Goal: Information Seeking & Learning: Learn about a topic

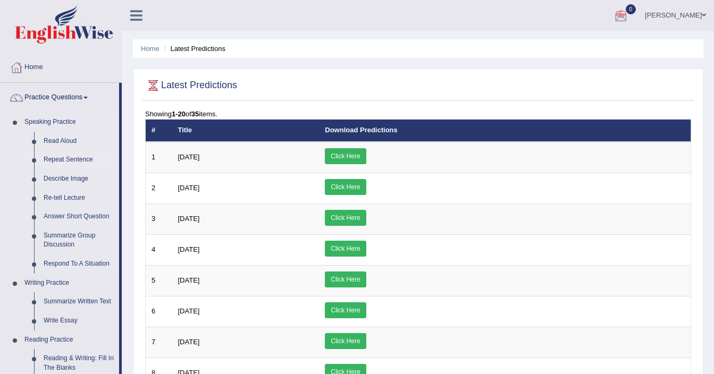
click at [81, 165] on link "Repeat Sentence" at bounding box center [79, 159] width 80 height 19
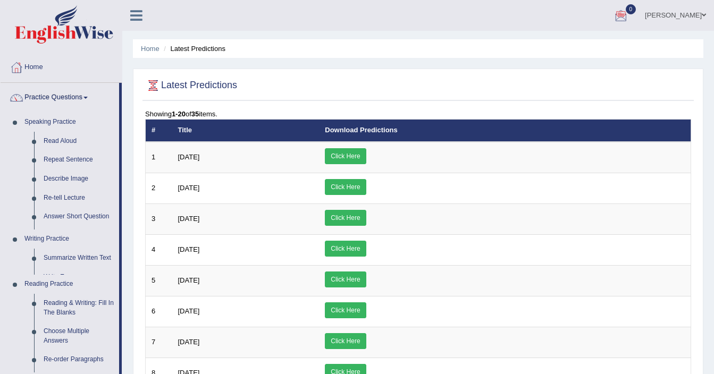
click at [80, 178] on ul "Home Practice Questions Speaking Practice Read Aloud Repeat Sentence Describe I…" at bounding box center [61, 330] width 121 height 555
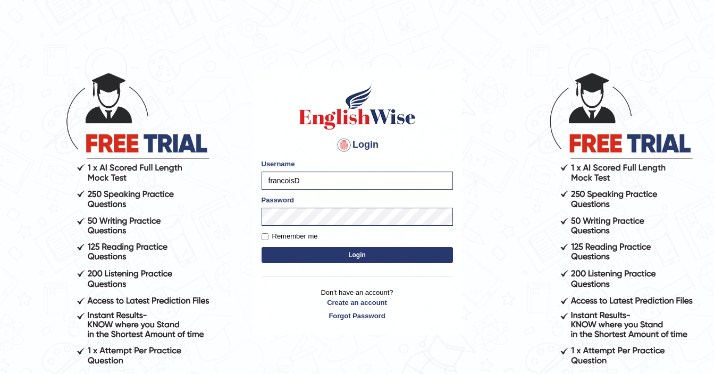
click at [341, 258] on button "Login" at bounding box center [356, 255] width 191 height 16
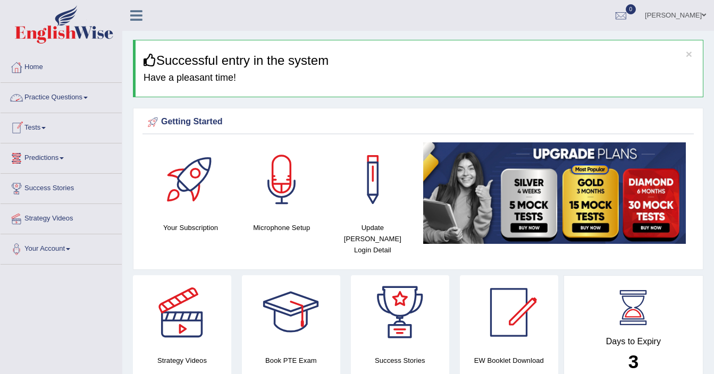
click at [46, 104] on link "Practice Questions" at bounding box center [61, 96] width 121 height 27
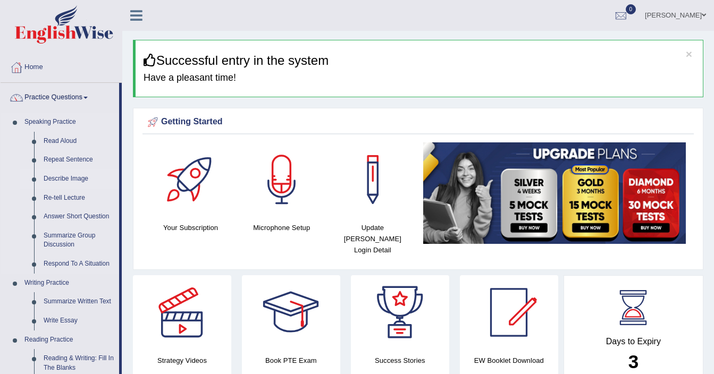
click at [65, 179] on link "Describe Image" at bounding box center [79, 178] width 80 height 19
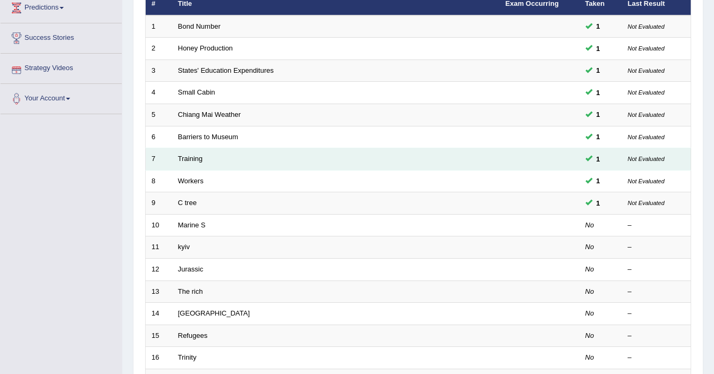
scroll to position [227, 0]
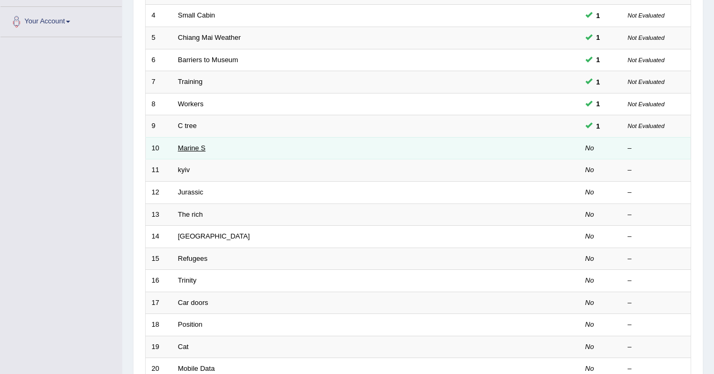
click at [199, 148] on link "Marine S" at bounding box center [192, 148] width 28 height 8
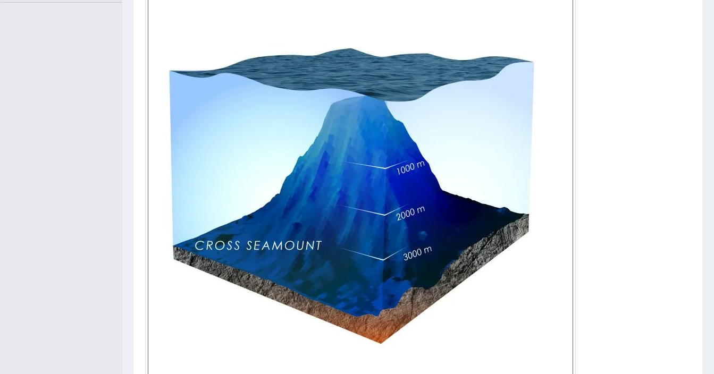
scroll to position [308, 0]
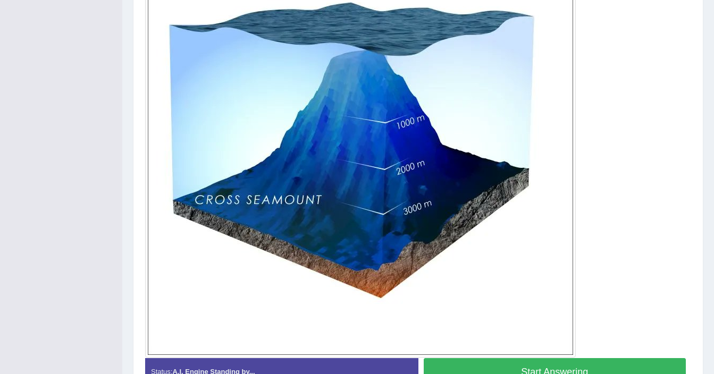
click at [514, 368] on button "Start Answering" at bounding box center [554, 371] width 262 height 27
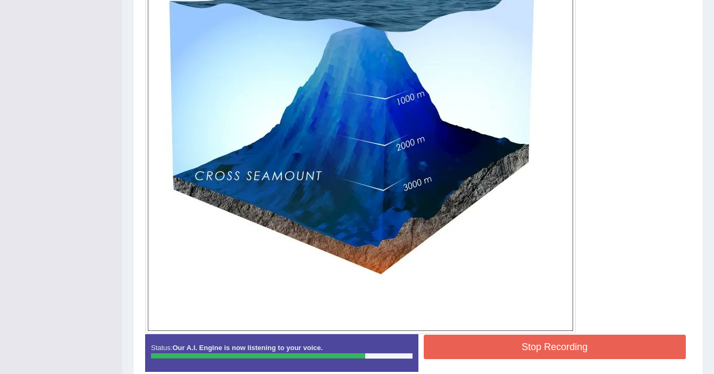
scroll to position [337, 0]
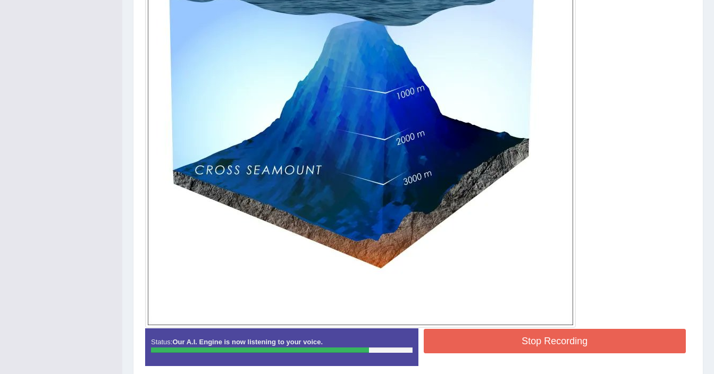
click at [556, 344] on button "Stop Recording" at bounding box center [554, 341] width 262 height 24
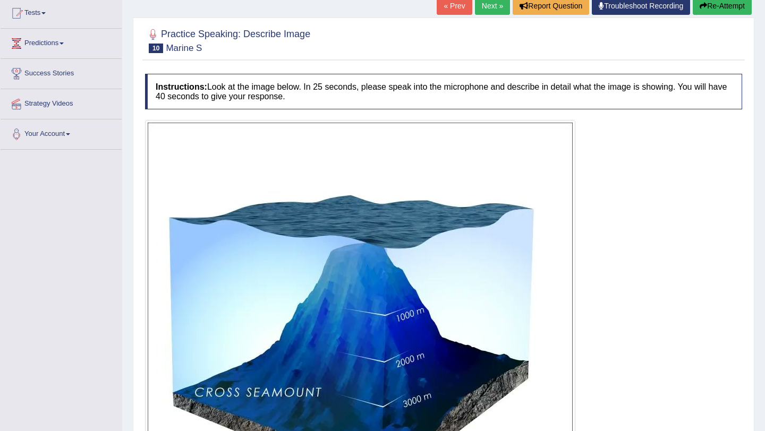
scroll to position [112, 0]
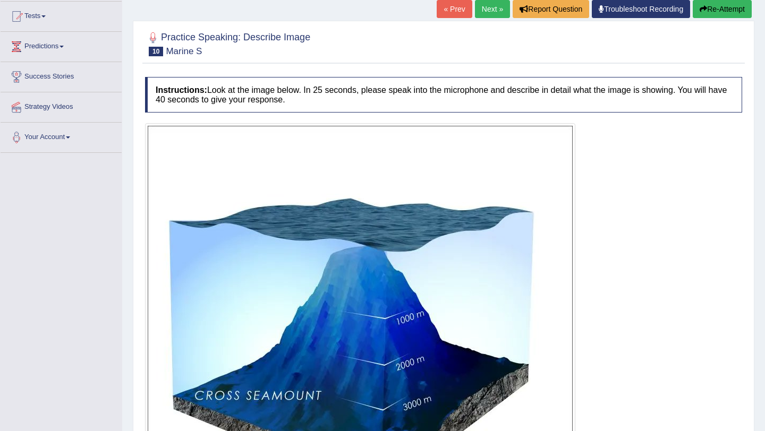
click at [486, 14] on link "Next »" at bounding box center [492, 9] width 35 height 18
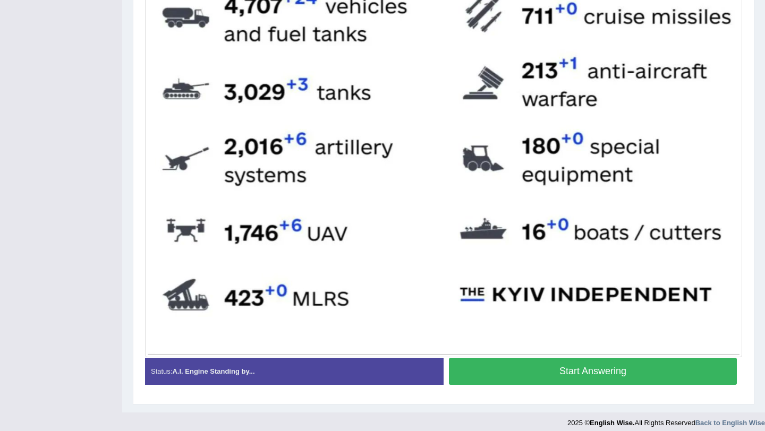
scroll to position [485, 0]
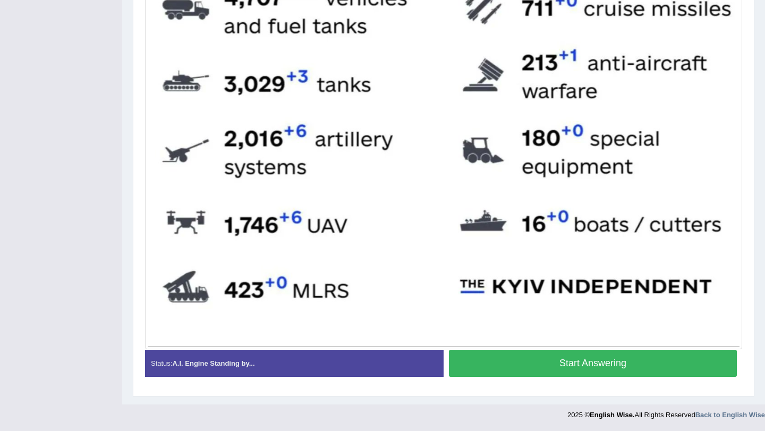
click at [581, 370] on button "Start Answering" at bounding box center [593, 363] width 288 height 27
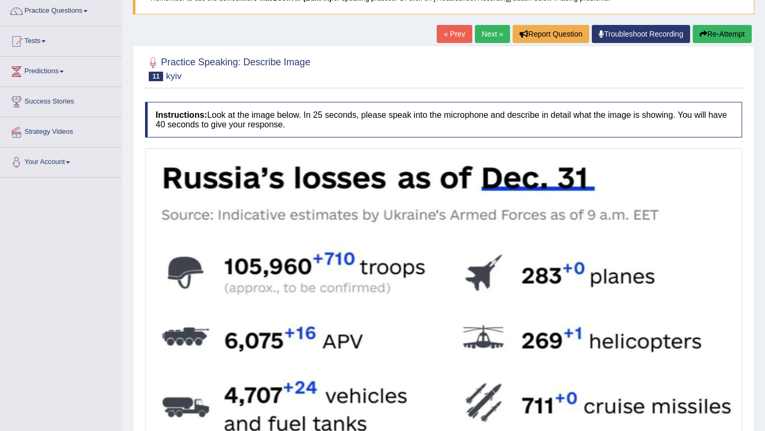
scroll to position [0, 0]
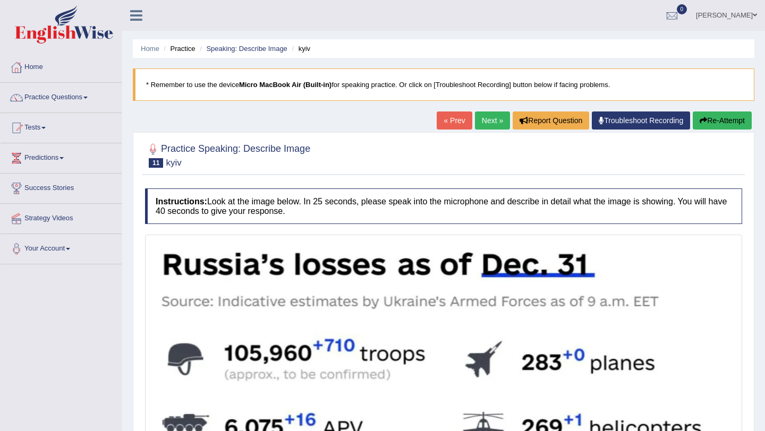
click at [491, 124] on link "Next »" at bounding box center [492, 121] width 35 height 18
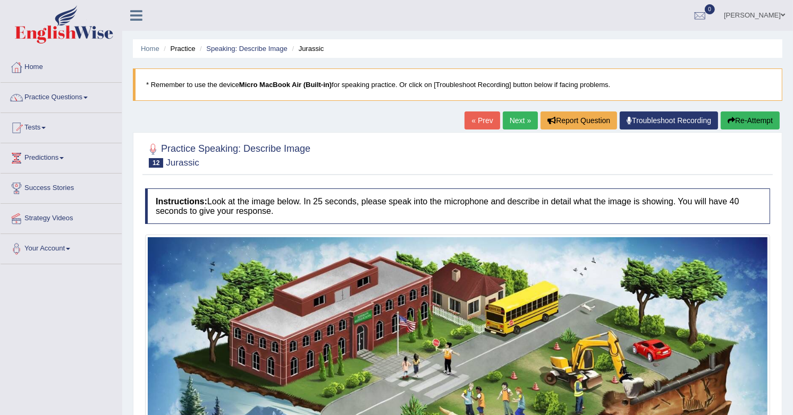
click at [522, 123] on link "Next »" at bounding box center [520, 121] width 35 height 18
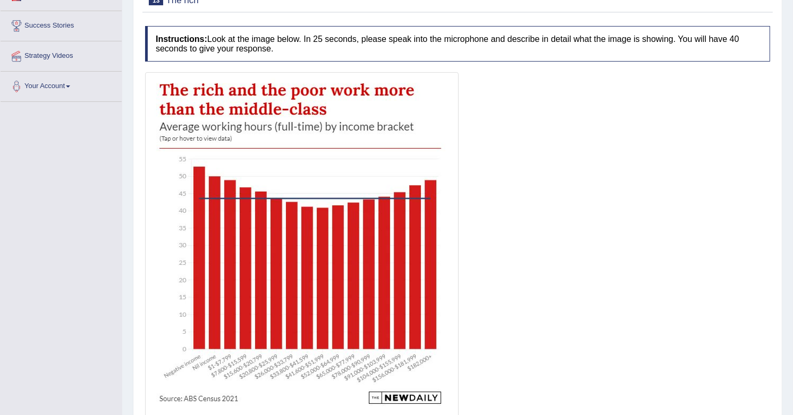
scroll to position [193, 0]
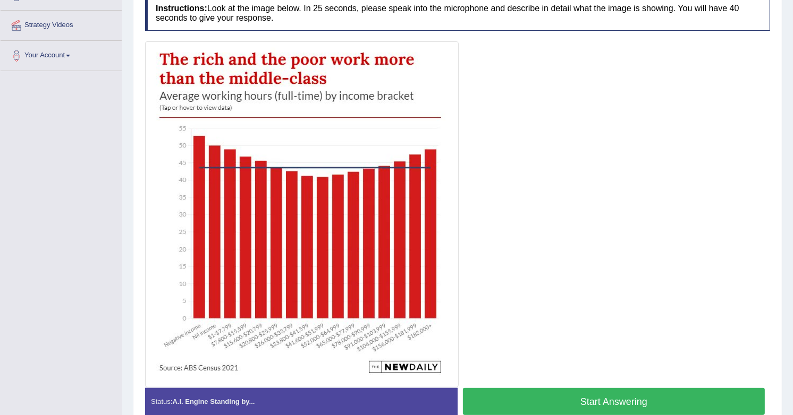
click at [562, 407] on button "Start Answering" at bounding box center [614, 401] width 302 height 27
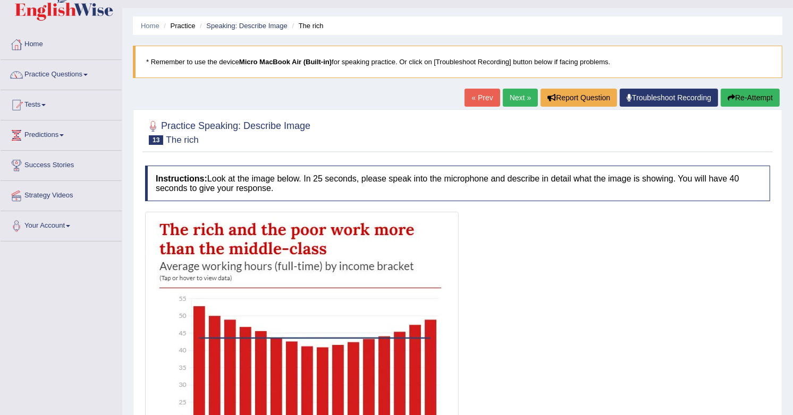
scroll to position [0, 0]
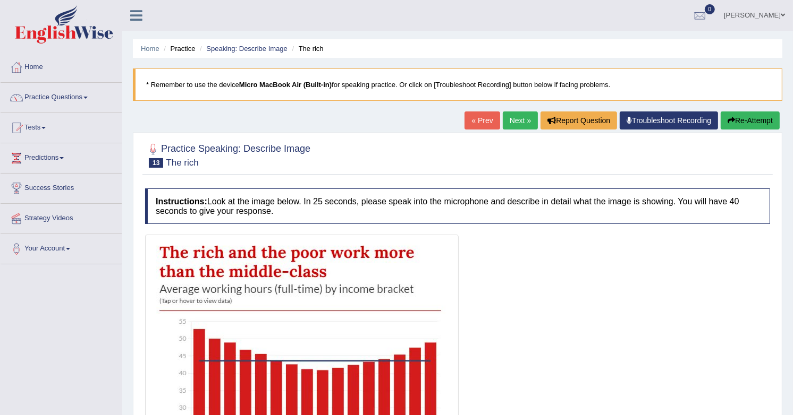
click at [524, 124] on link "Next »" at bounding box center [520, 121] width 35 height 18
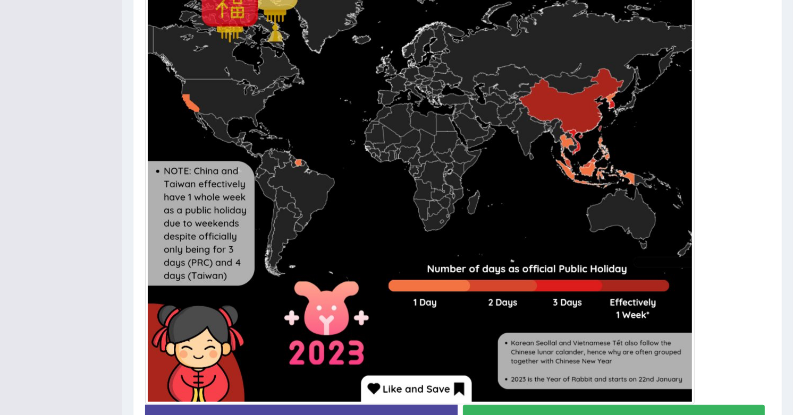
scroll to position [449, 0]
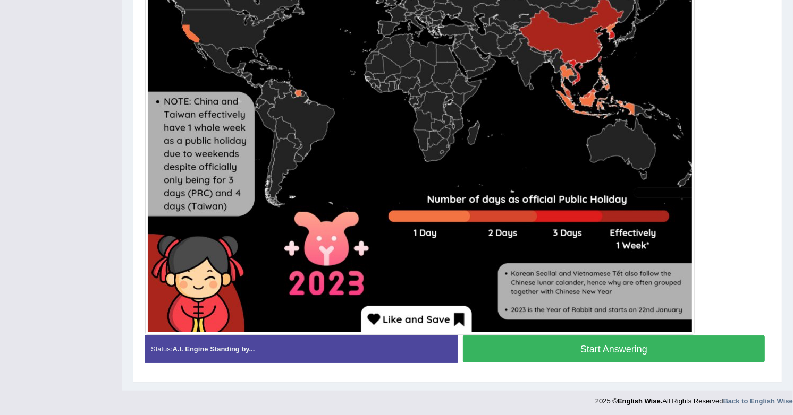
click at [621, 348] on button "Start Answering" at bounding box center [614, 349] width 302 height 27
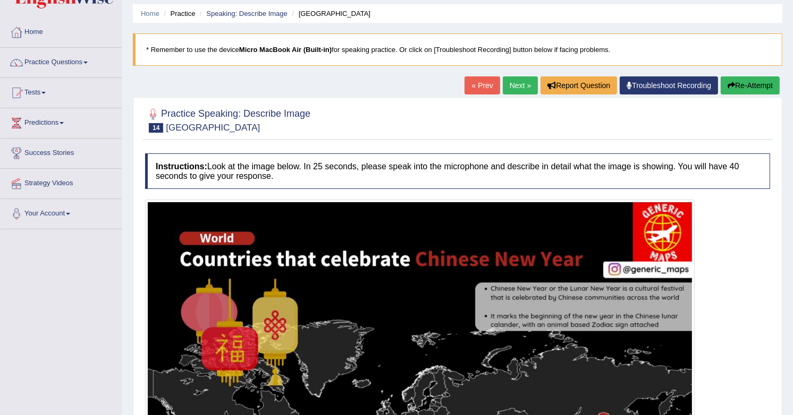
scroll to position [0, 0]
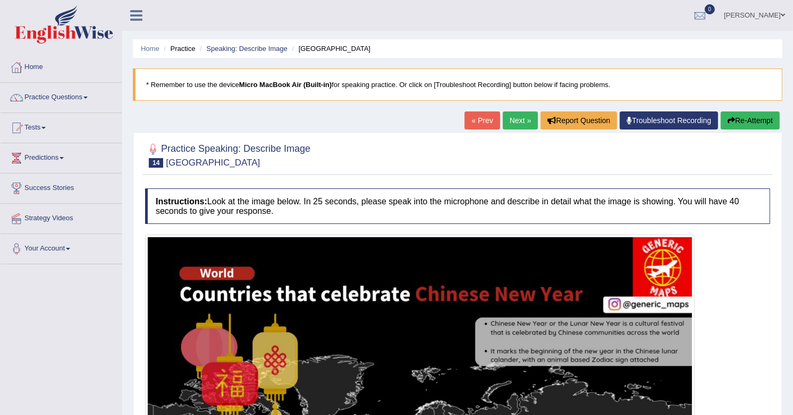
click at [516, 120] on link "Next »" at bounding box center [520, 121] width 35 height 18
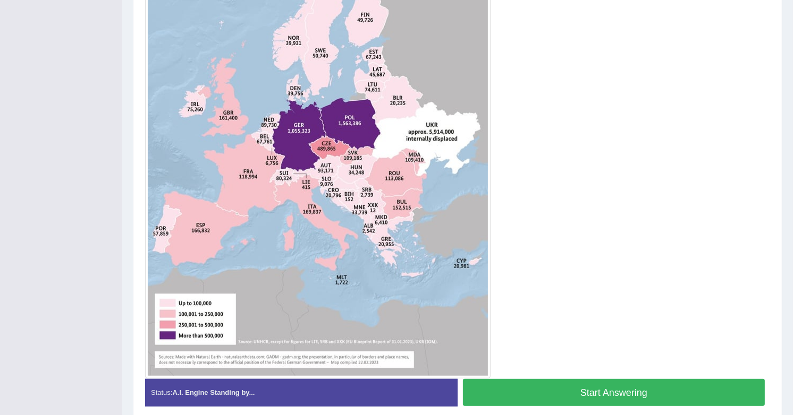
scroll to position [343, 0]
click at [595, 383] on button "Start Answering" at bounding box center [614, 392] width 302 height 27
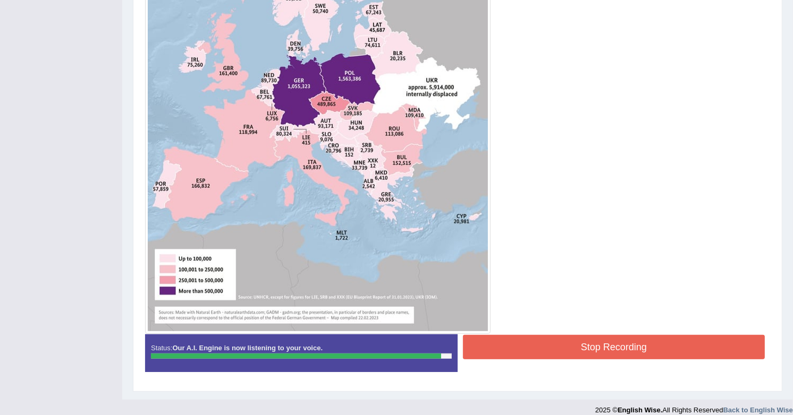
scroll to position [393, 0]
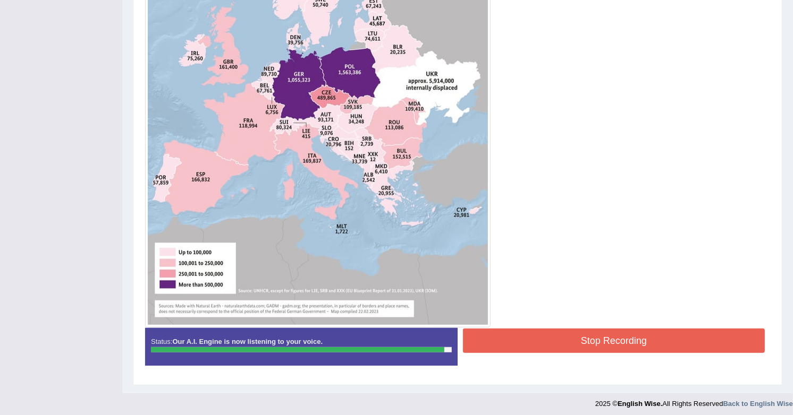
click at [623, 337] on button "Stop Recording" at bounding box center [614, 341] width 302 height 24
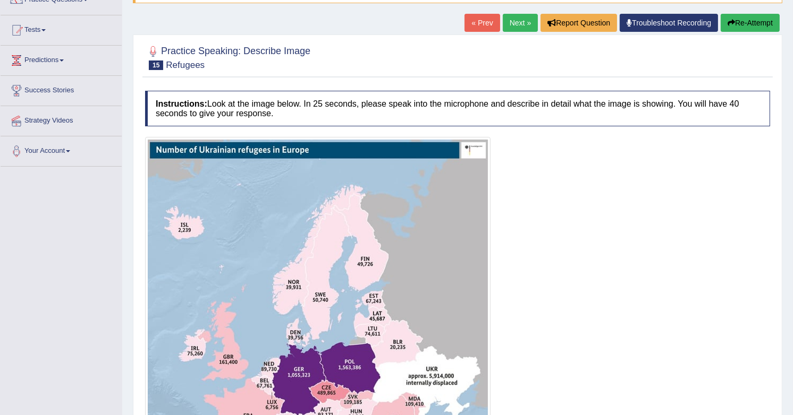
scroll to position [0, 0]
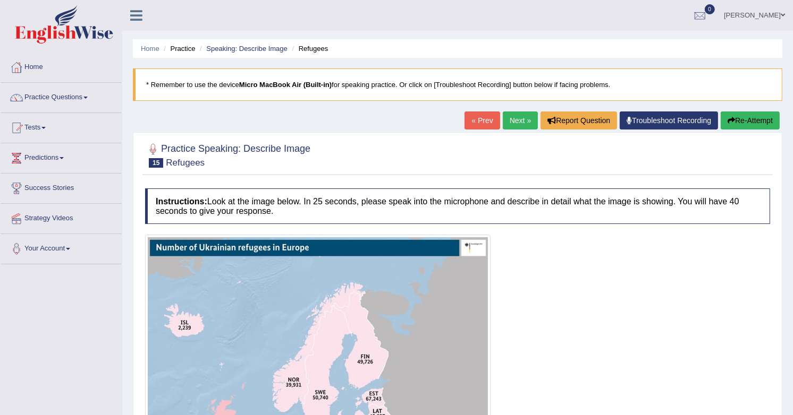
click at [512, 126] on link "Next »" at bounding box center [520, 121] width 35 height 18
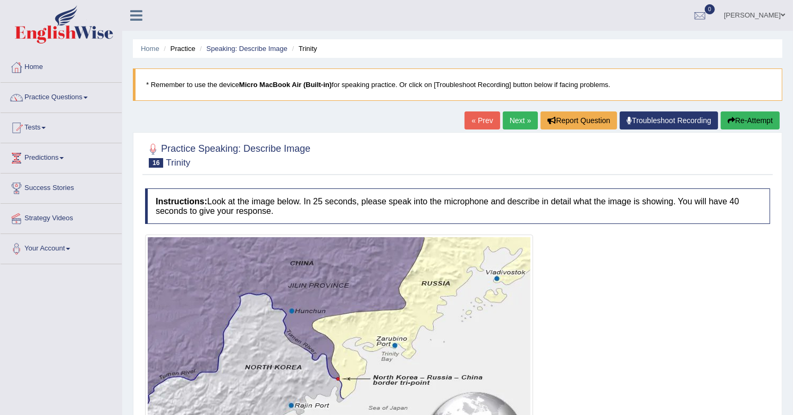
scroll to position [163, 0]
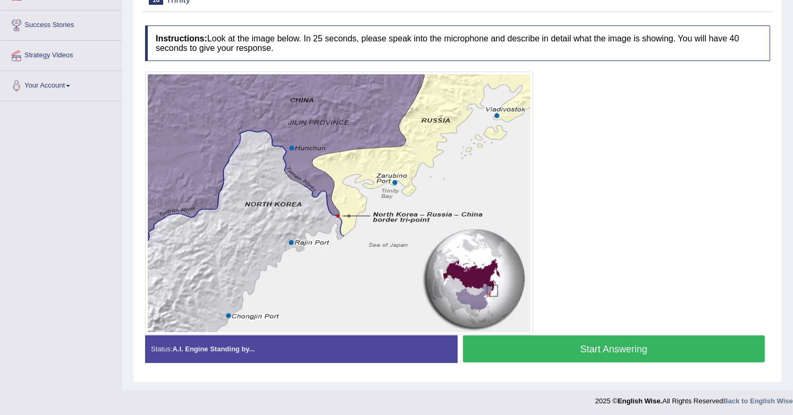
click at [663, 349] on button "Start Answering" at bounding box center [614, 349] width 302 height 27
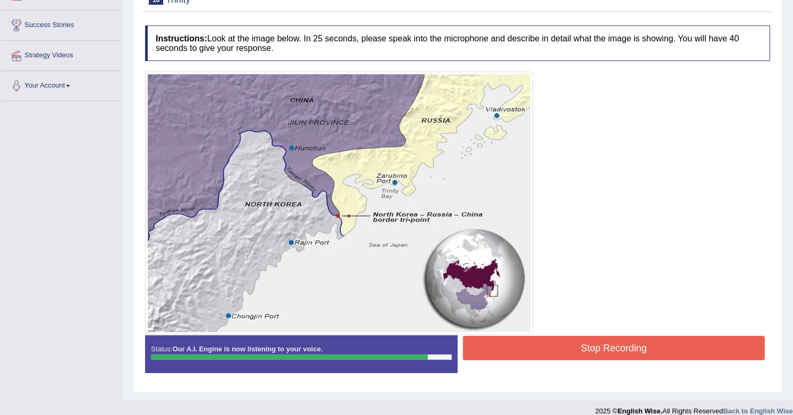
click at [663, 349] on button "Stop Recording" at bounding box center [614, 348] width 302 height 24
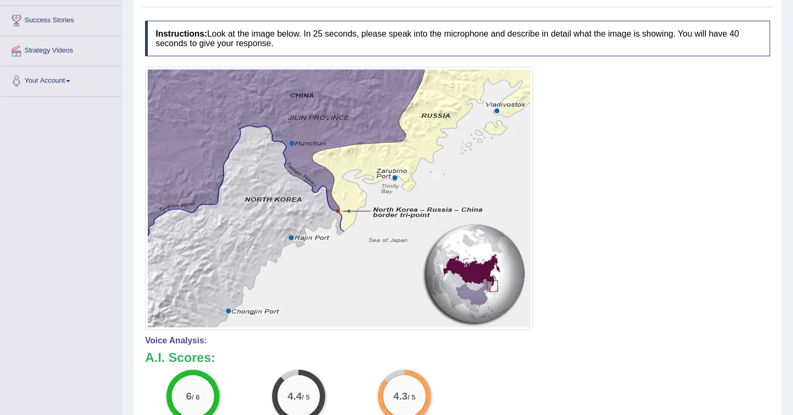
scroll to position [0, 0]
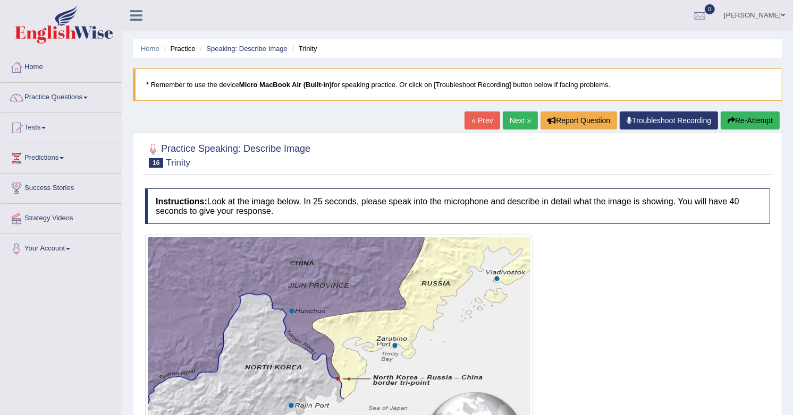
click at [522, 124] on link "Next »" at bounding box center [520, 121] width 35 height 18
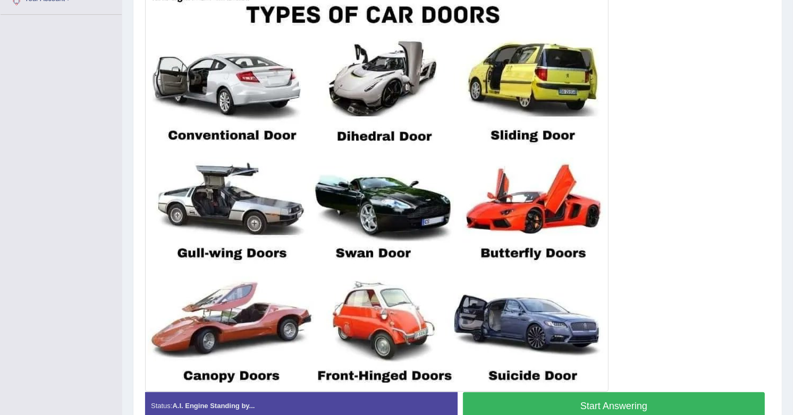
scroll to position [252, 0]
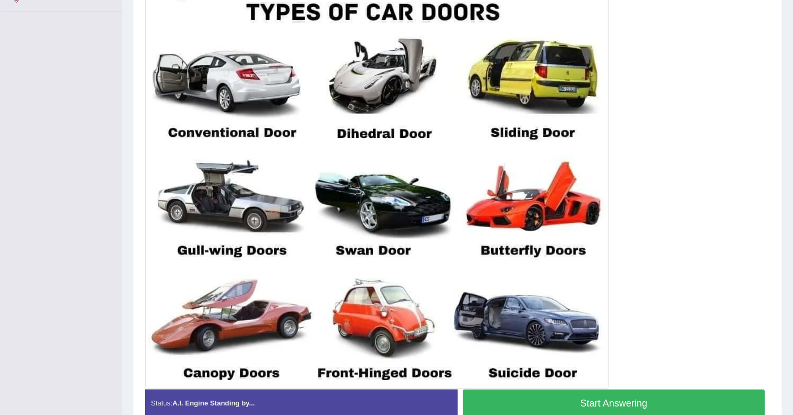
click at [649, 401] on button "Start Answering" at bounding box center [614, 403] width 302 height 27
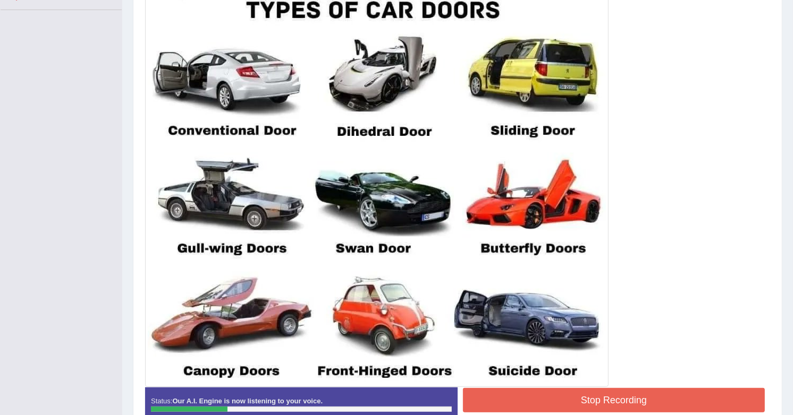
scroll to position [256, 0]
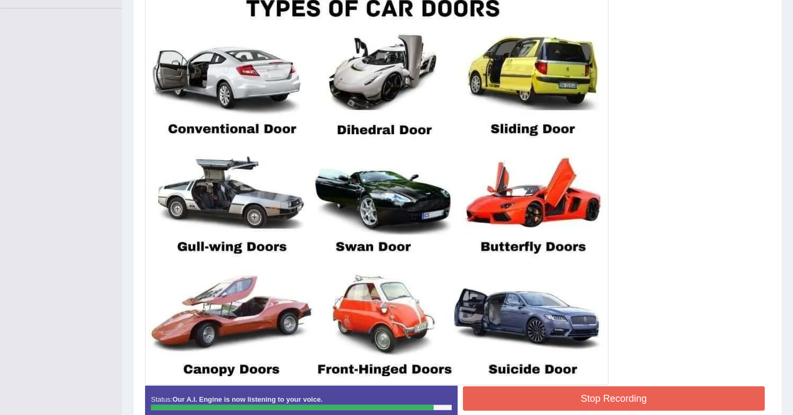
click at [627, 396] on button "Stop Recording" at bounding box center [614, 399] width 302 height 24
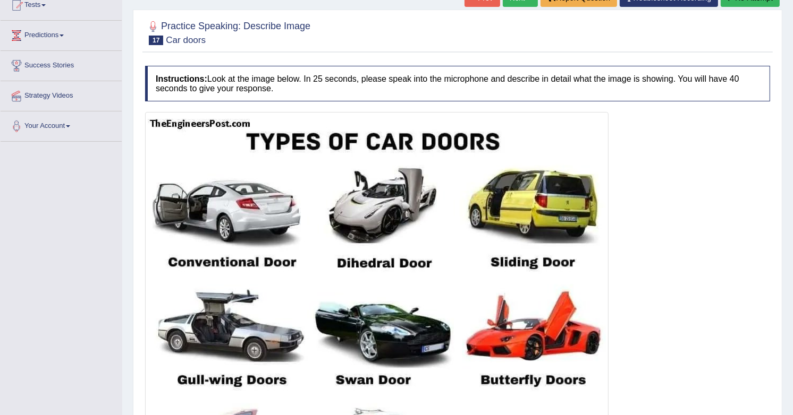
scroll to position [112, 0]
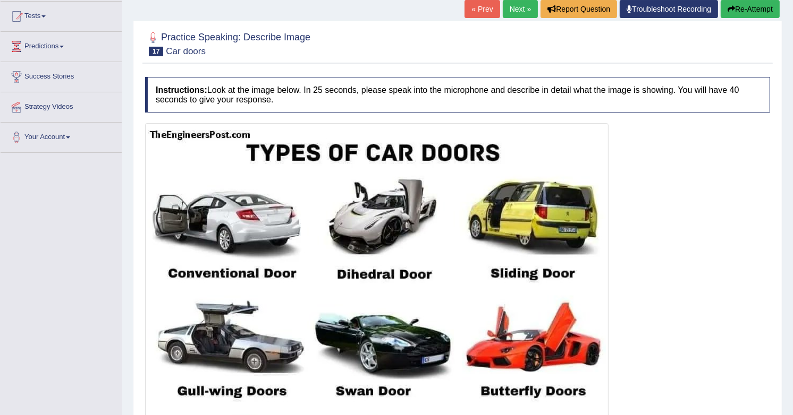
click at [521, 18] on div "« Prev Next » Report Question Troubleshoot Recording Re-Attempt" at bounding box center [623, 10] width 318 height 21
click at [520, 8] on link "Next »" at bounding box center [520, 9] width 35 height 18
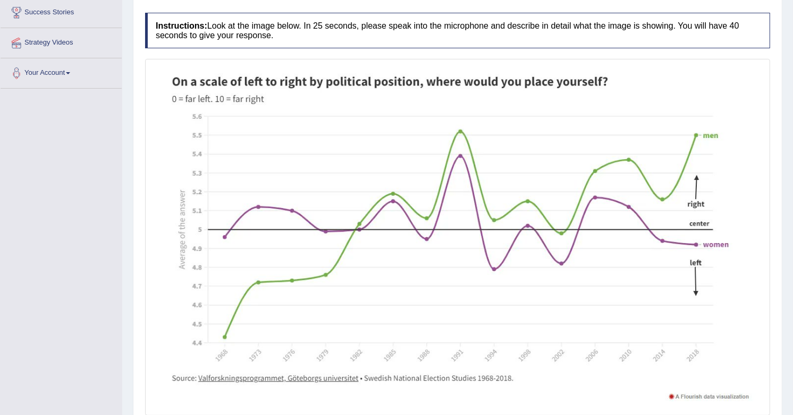
scroll to position [192, 0]
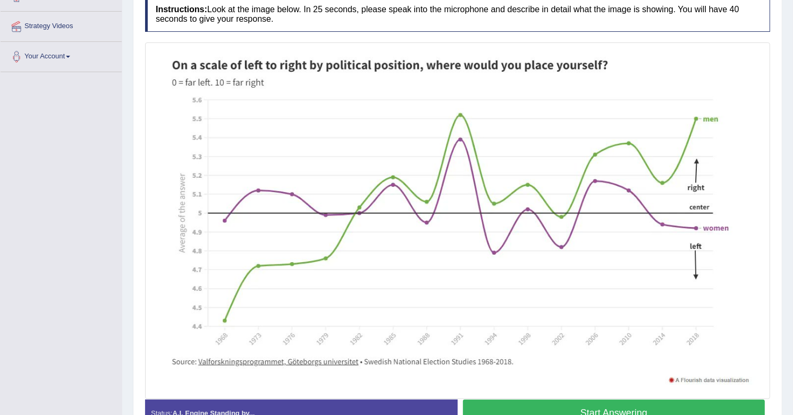
click at [666, 409] on button "Start Answering" at bounding box center [614, 413] width 302 height 27
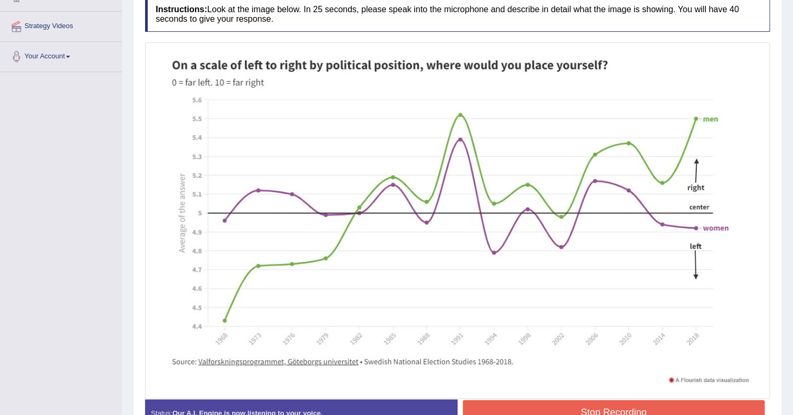
click at [512, 392] on img at bounding box center [458, 221] width 620 height 352
click at [512, 393] on img at bounding box center [458, 221] width 620 height 352
click at [507, 408] on button "Stop Recording" at bounding box center [614, 413] width 302 height 24
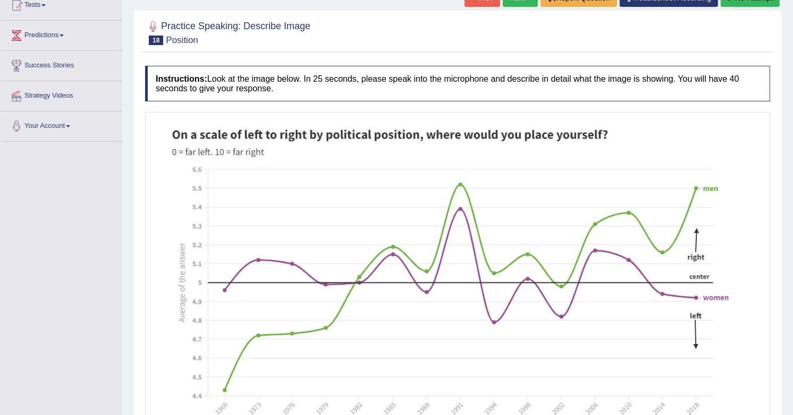
scroll to position [87, 0]
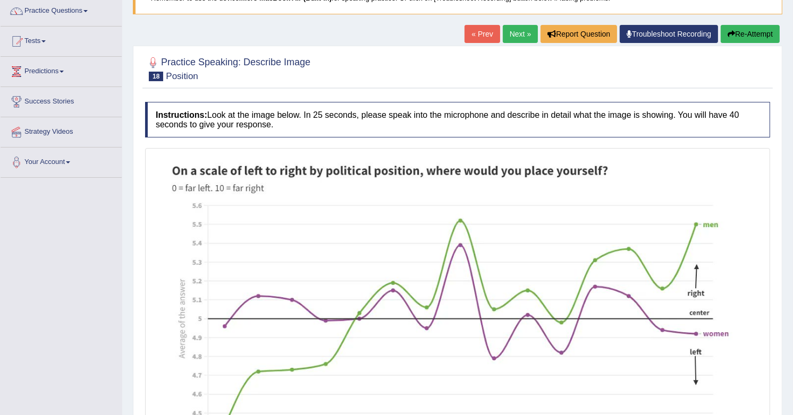
click at [516, 30] on link "Next »" at bounding box center [520, 34] width 35 height 18
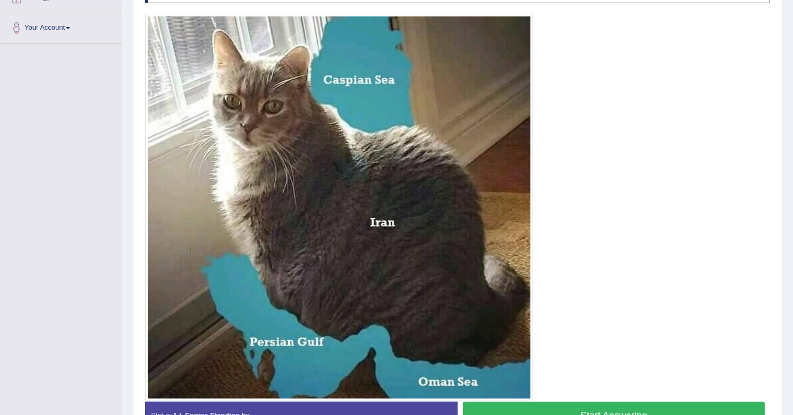
scroll to position [222, 0]
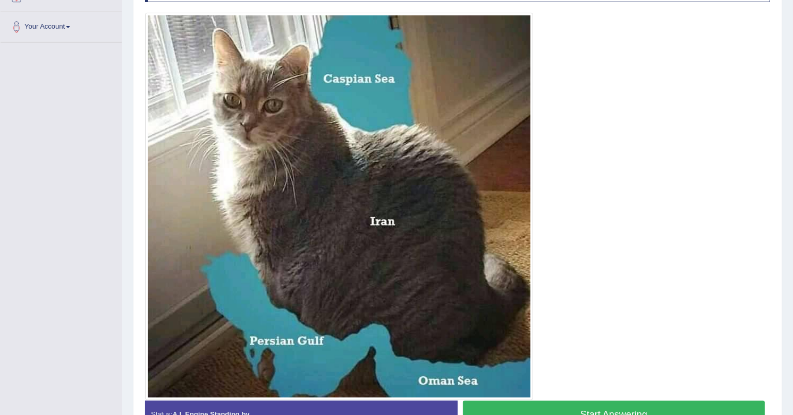
click at [647, 408] on button "Start Answering" at bounding box center [614, 414] width 302 height 27
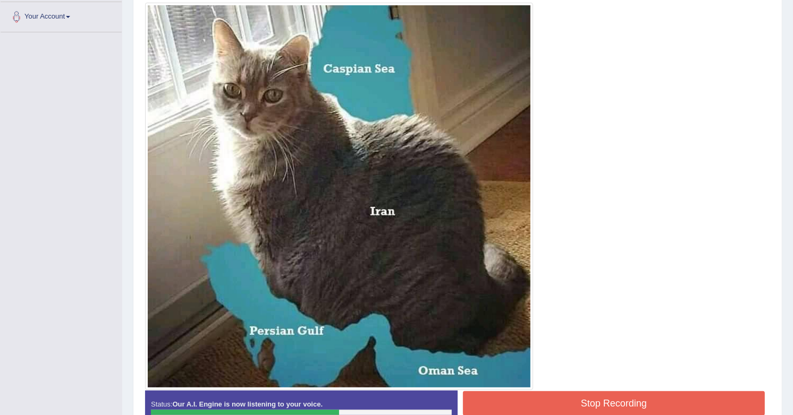
scroll to position [234, 0]
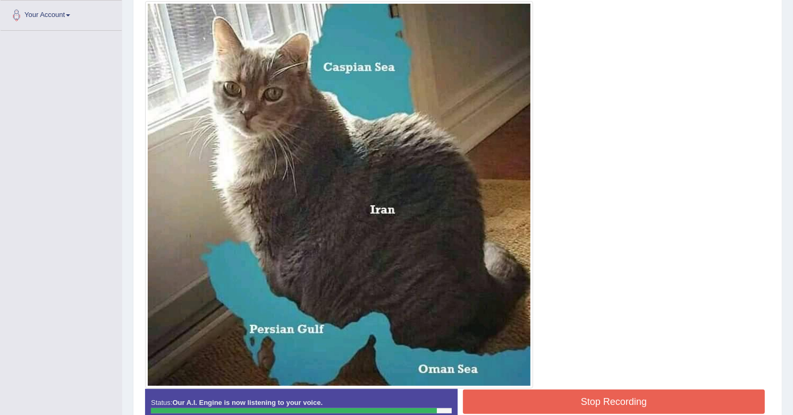
click at [672, 400] on button "Stop Recording" at bounding box center [614, 402] width 302 height 24
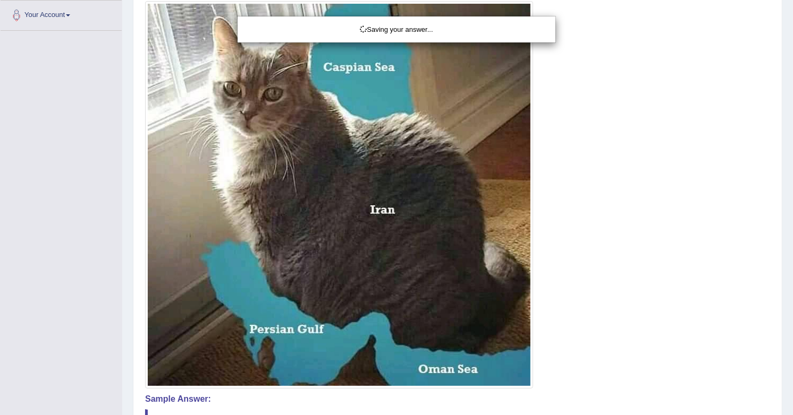
click at [665, 269] on div "Saving your answer..." at bounding box center [396, 207] width 793 height 415
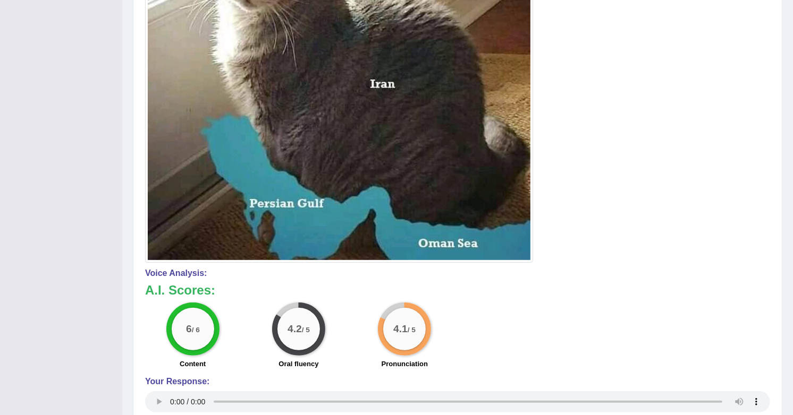
scroll to position [0, 0]
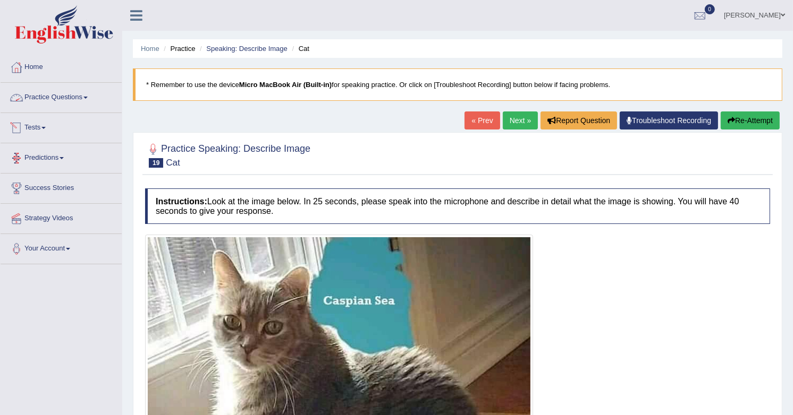
click at [51, 95] on link "Practice Questions" at bounding box center [61, 96] width 121 height 27
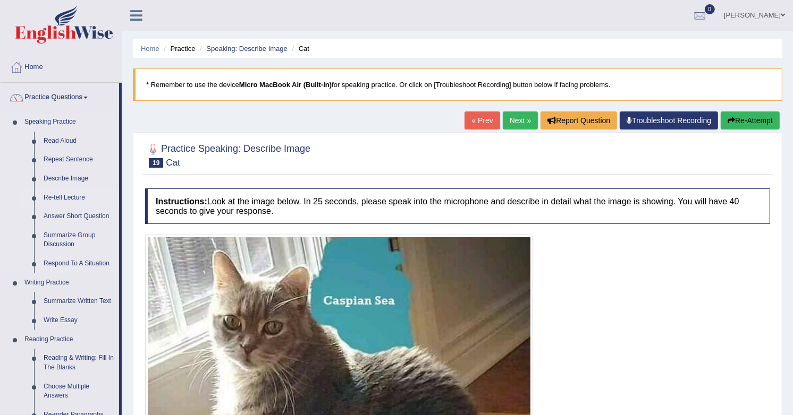
click at [66, 196] on link "Re-tell Lecture" at bounding box center [79, 198] width 80 height 19
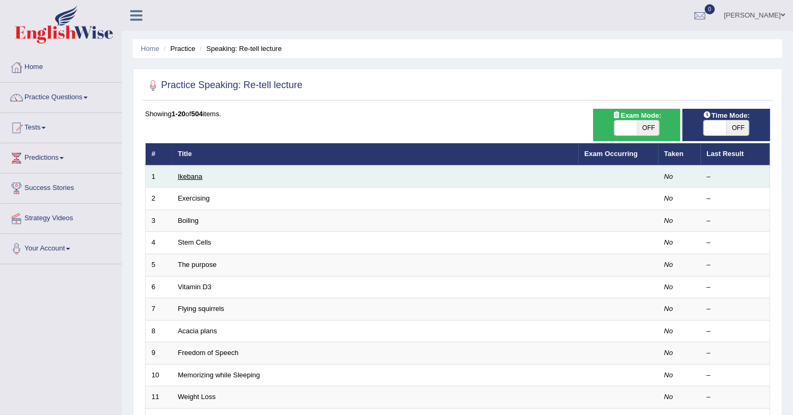
click at [185, 173] on link "Ikebana" at bounding box center [190, 177] width 24 height 8
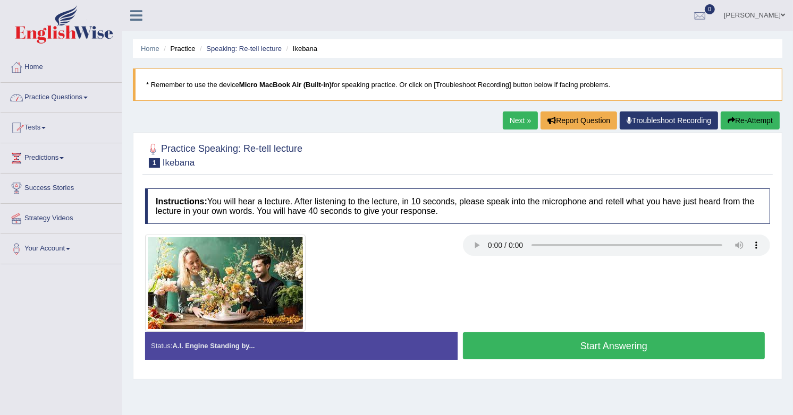
click at [57, 91] on link "Practice Questions" at bounding box center [61, 96] width 121 height 27
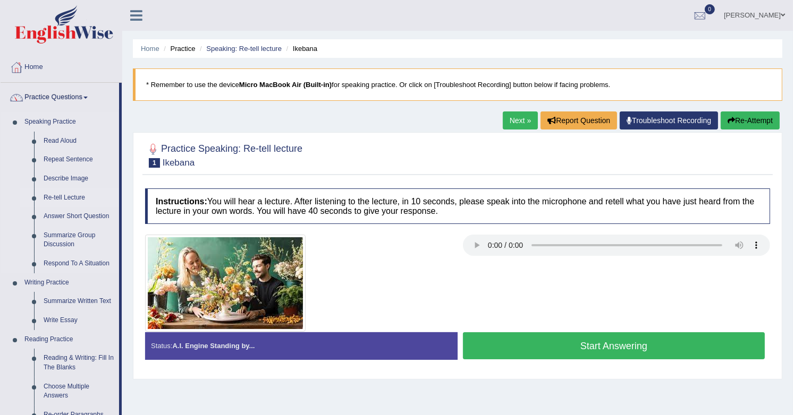
click at [62, 199] on link "Re-tell Lecture" at bounding box center [79, 198] width 80 height 19
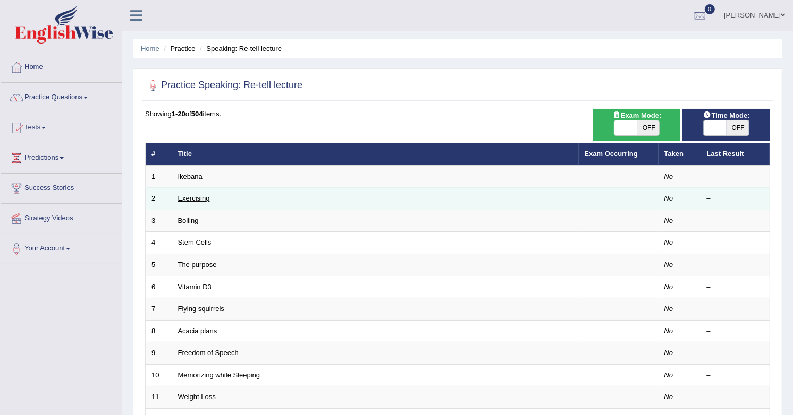
click at [198, 194] on link "Exercising" at bounding box center [194, 198] width 32 height 8
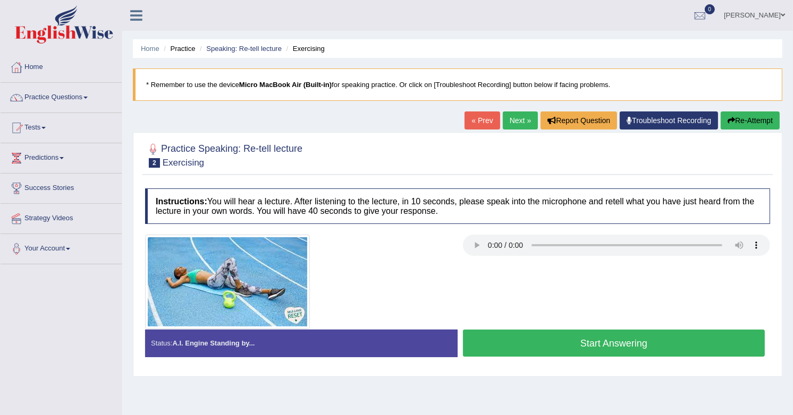
click at [518, 115] on link "Next »" at bounding box center [520, 121] width 35 height 18
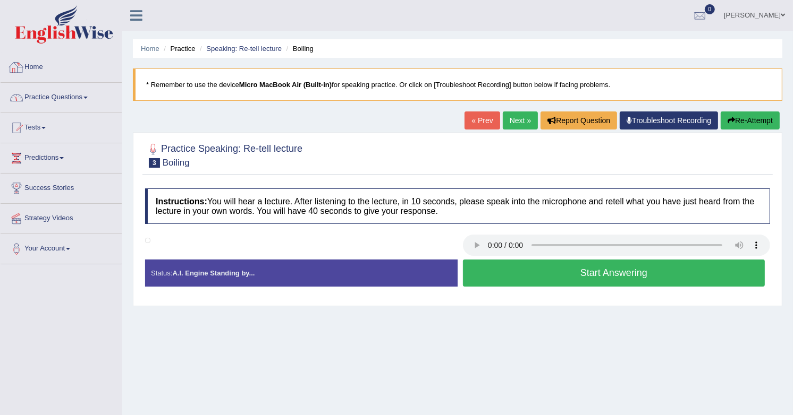
click at [60, 91] on link "Practice Questions" at bounding box center [61, 96] width 121 height 27
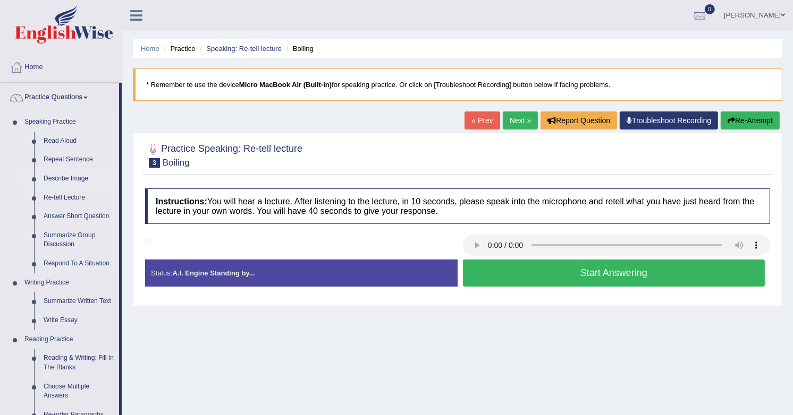
click at [74, 175] on link "Describe Image" at bounding box center [79, 178] width 80 height 19
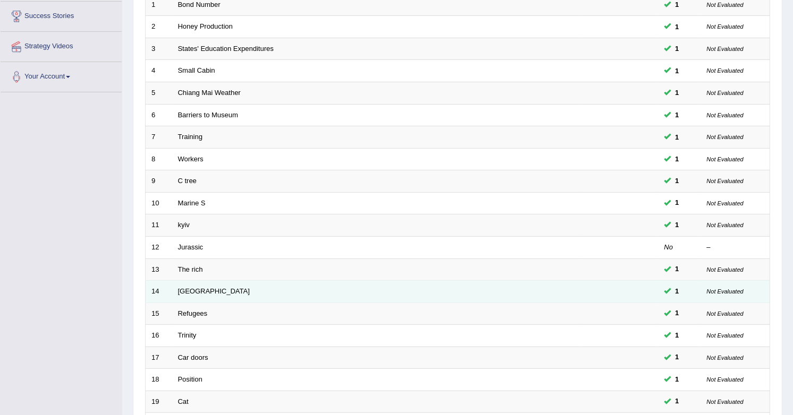
scroll to position [281, 0]
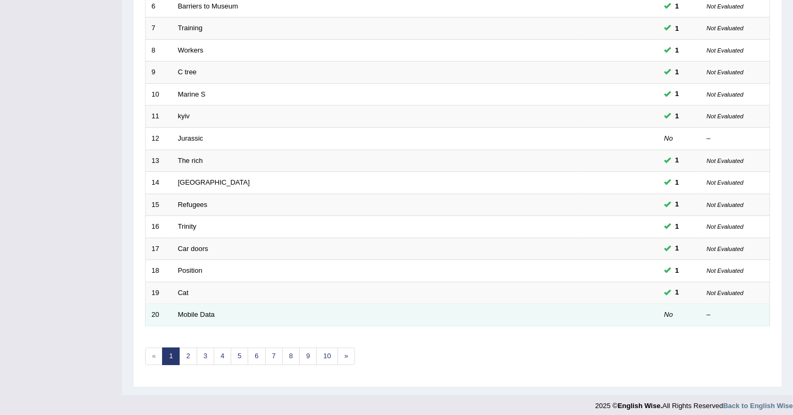
click at [198, 304] on td "Mobile Data" at bounding box center [375, 315] width 406 height 22
click at [197, 311] on link "Mobile Data" at bounding box center [196, 315] width 37 height 8
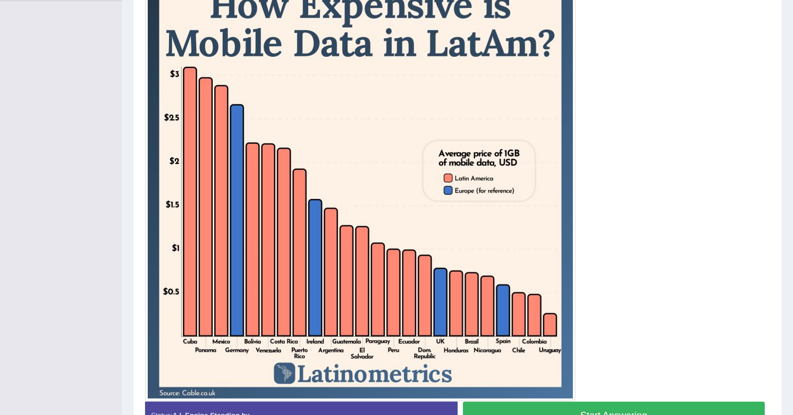
scroll to position [264, 0]
click at [672, 412] on button "Start Answering" at bounding box center [614, 415] width 302 height 27
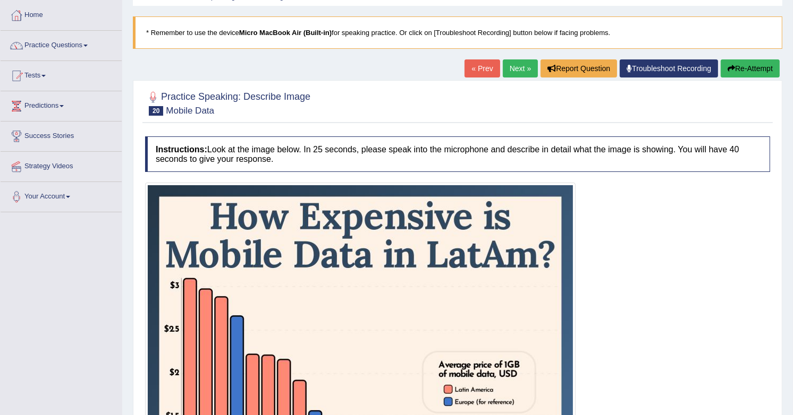
scroll to position [0, 0]
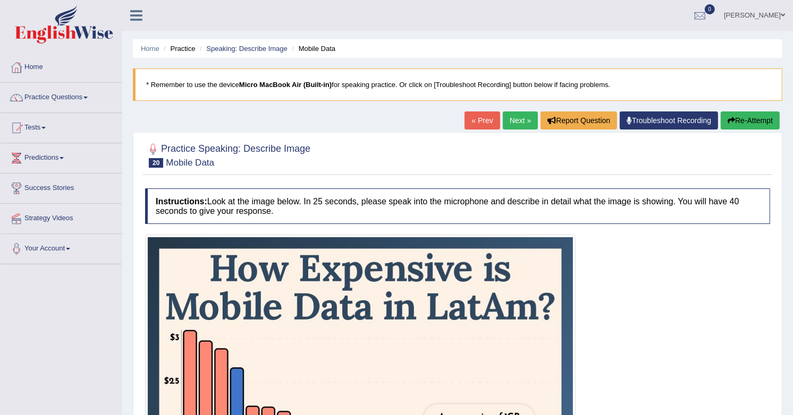
click at [519, 118] on link "Next »" at bounding box center [520, 121] width 35 height 18
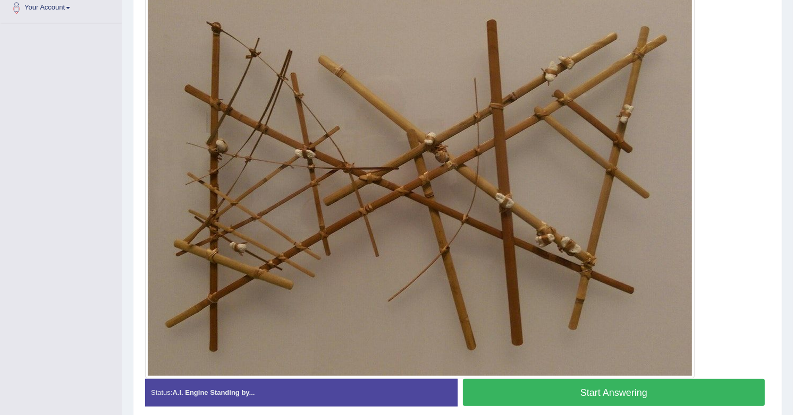
scroll to position [238, 0]
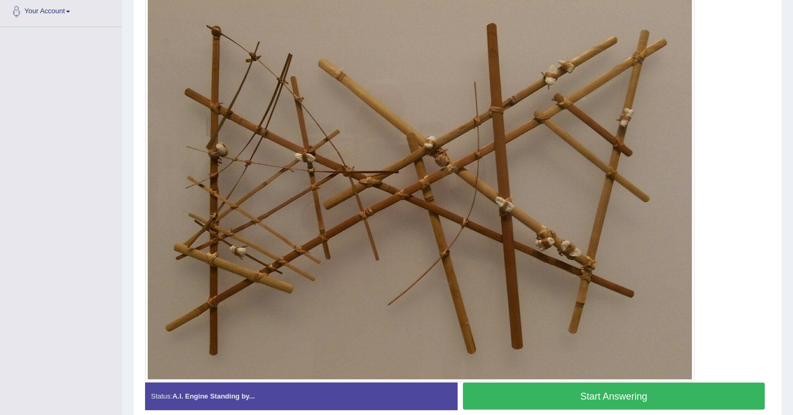
click at [604, 397] on button "Start Answering" at bounding box center [614, 396] width 302 height 27
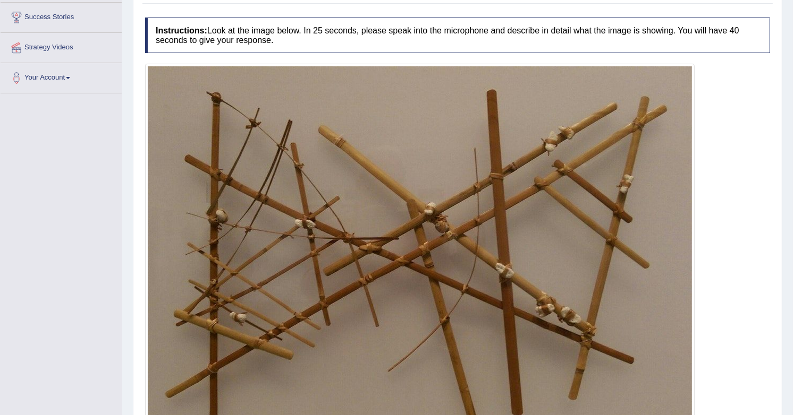
scroll to position [156, 0]
